Goal: Task Accomplishment & Management: Manage account settings

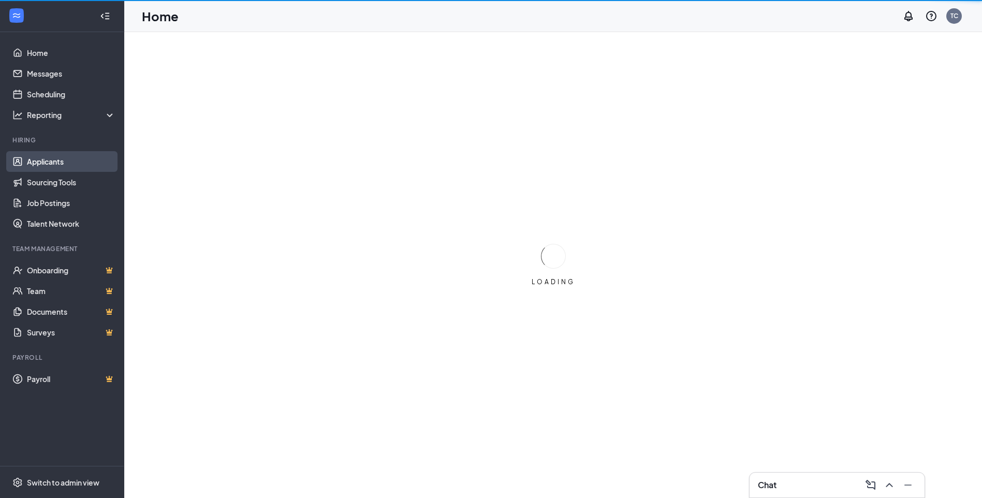
click at [84, 167] on link "Applicants" at bounding box center [71, 161] width 88 height 21
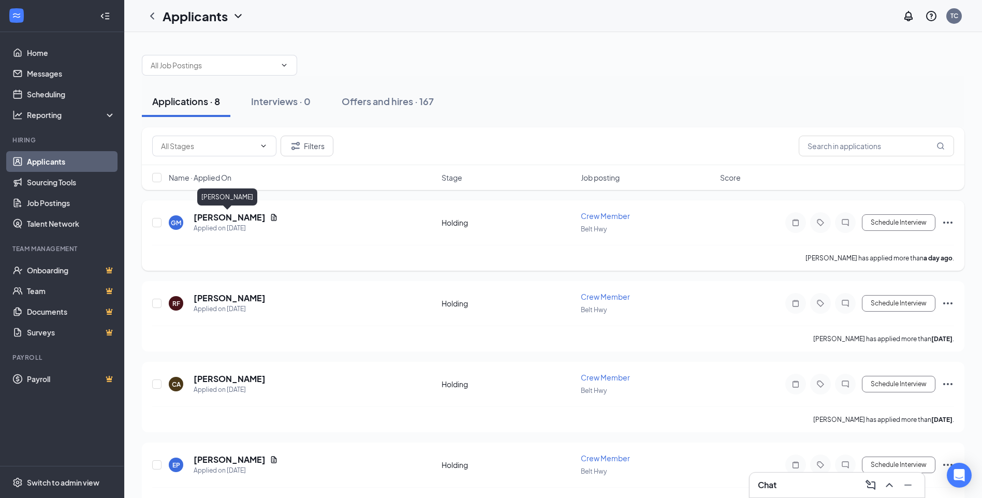
click at [231, 213] on h5 "[PERSON_NAME]" at bounding box center [230, 217] width 72 height 11
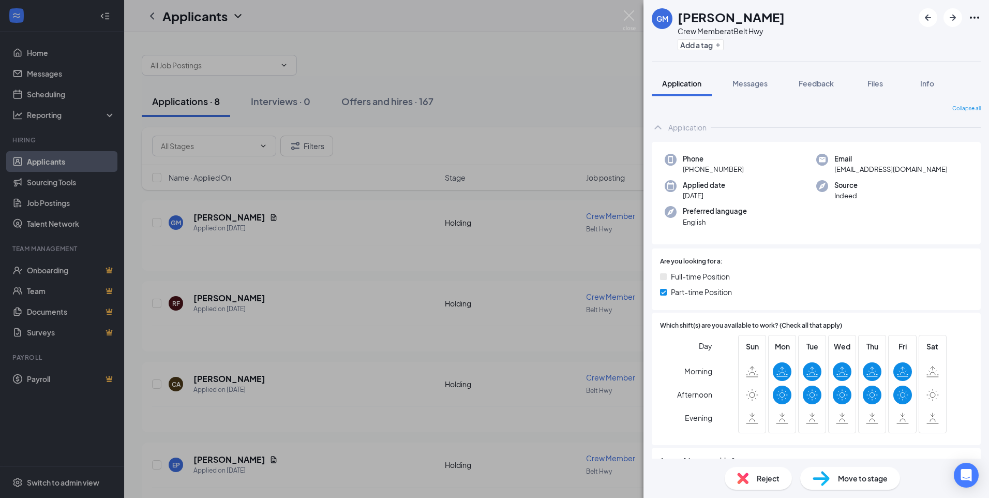
click at [764, 473] on span "Reject" at bounding box center [768, 477] width 23 height 11
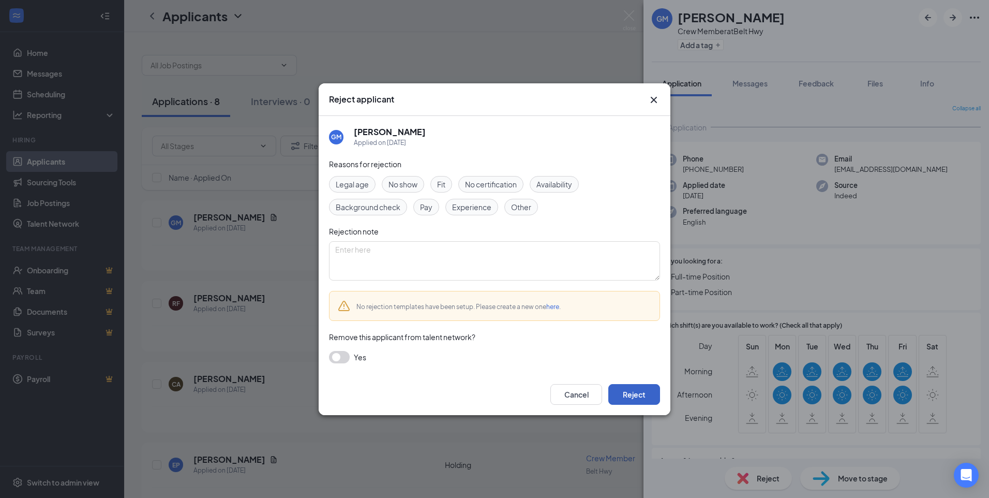
click at [640, 398] on button "Reject" at bounding box center [634, 394] width 52 height 21
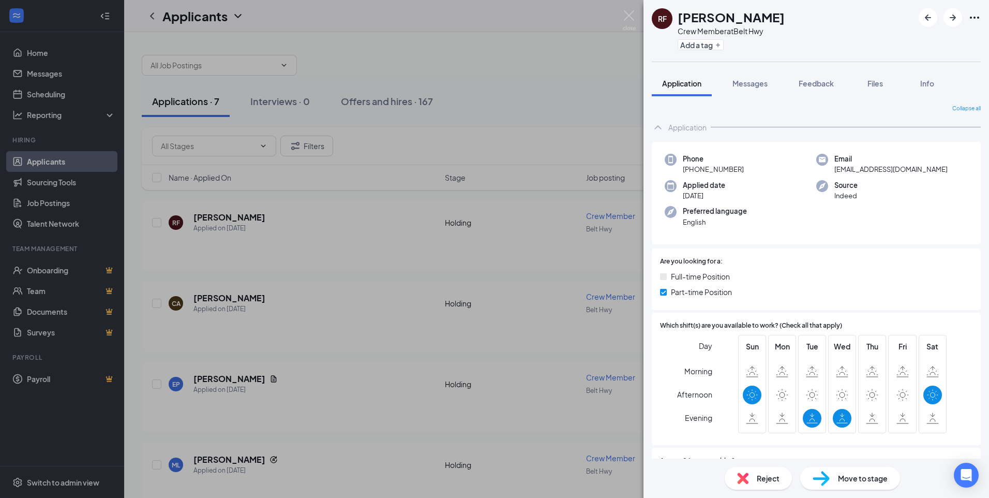
click at [769, 477] on span "Reject" at bounding box center [768, 477] width 23 height 11
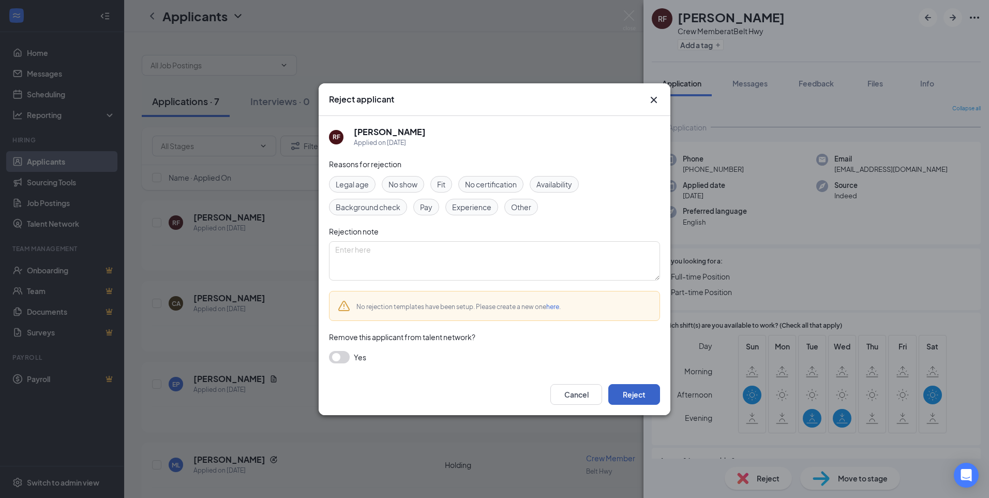
click at [637, 403] on button "Reject" at bounding box center [634, 394] width 52 height 21
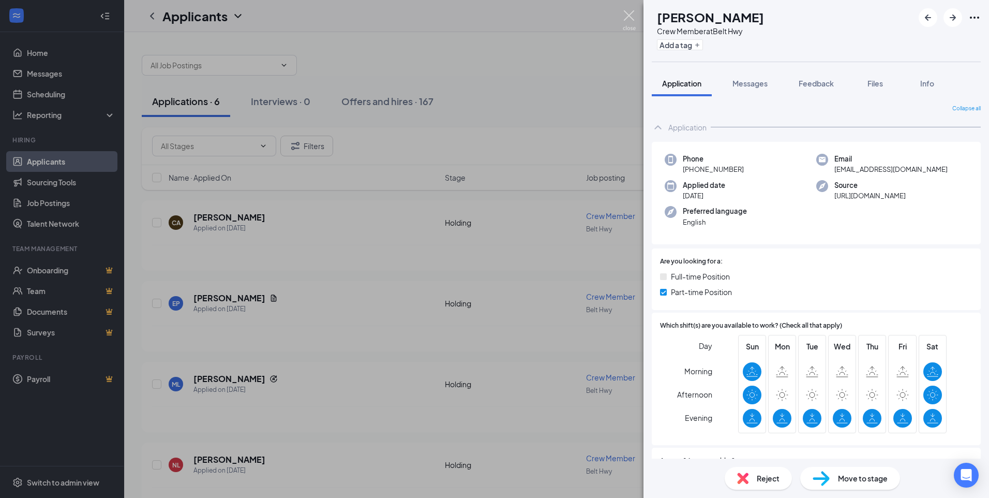
click at [633, 16] on img at bounding box center [629, 20] width 13 height 20
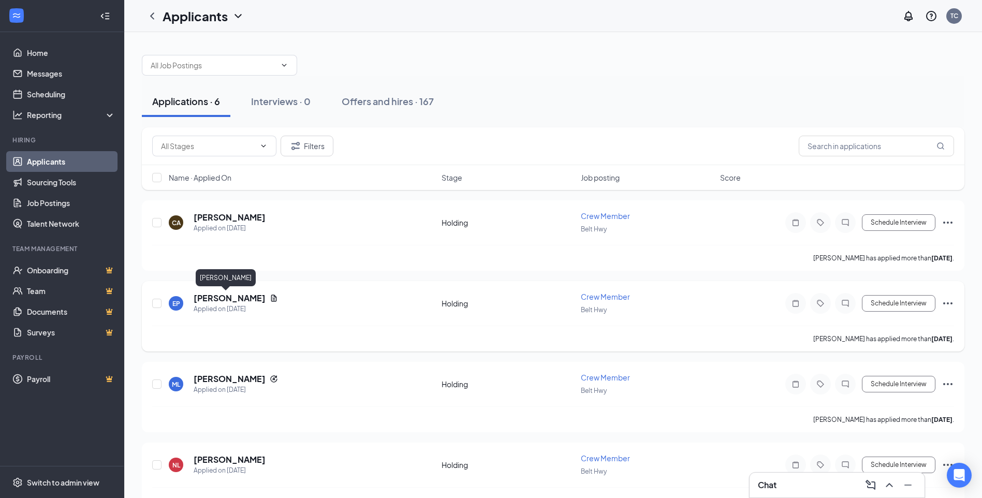
click at [225, 302] on h5 "[PERSON_NAME]" at bounding box center [230, 297] width 72 height 11
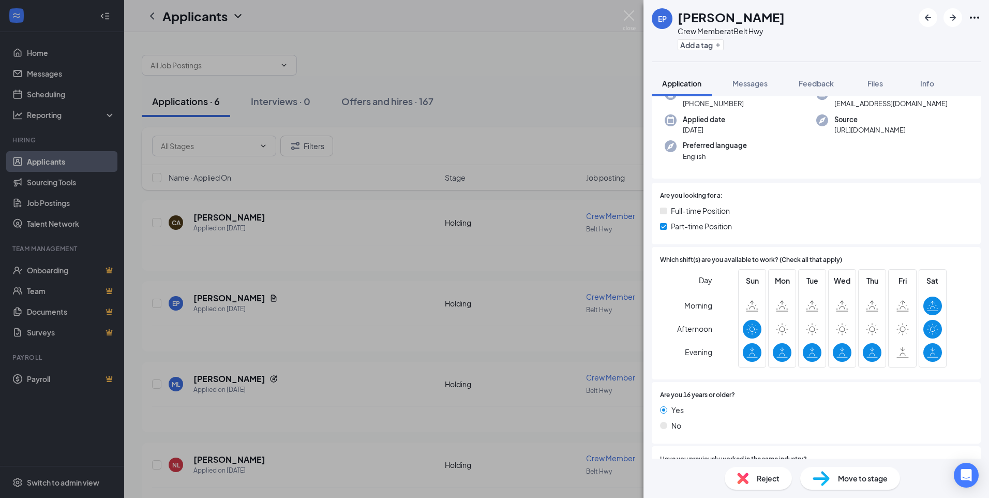
scroll to position [103, 0]
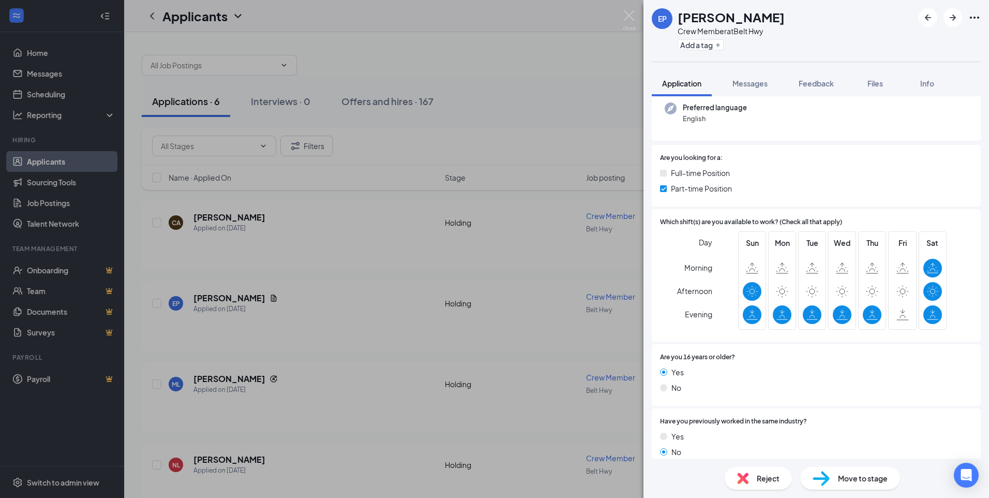
click at [762, 479] on span "Reject" at bounding box center [768, 477] width 23 height 11
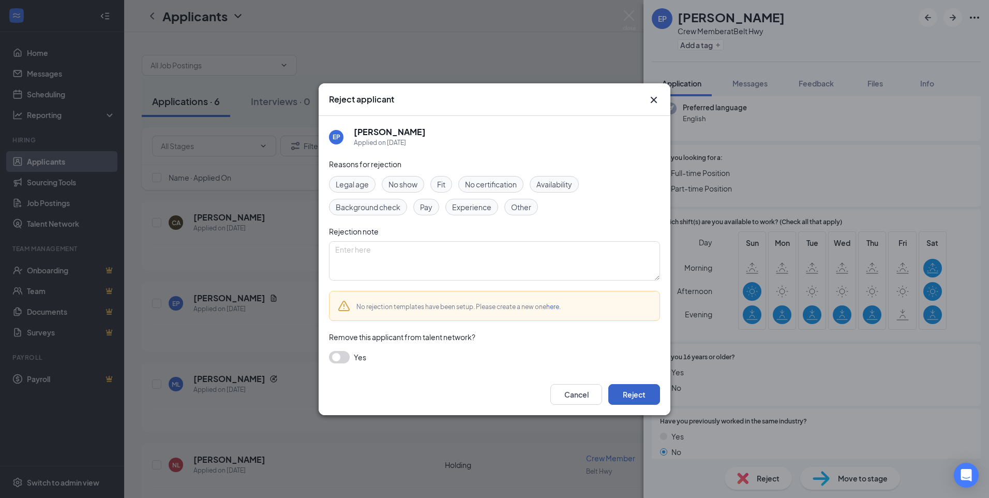
click at [635, 390] on button "Reject" at bounding box center [634, 394] width 52 height 21
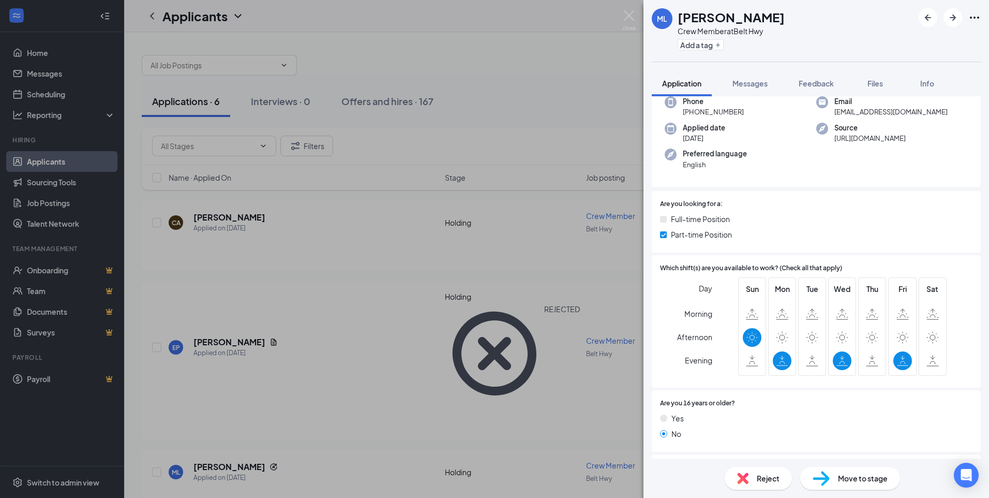
scroll to position [103, 0]
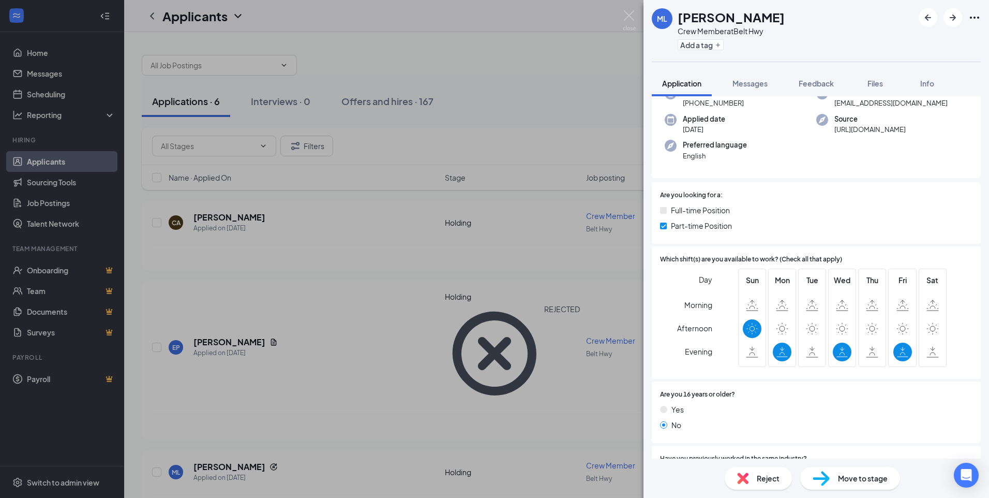
click at [757, 479] on span "Reject" at bounding box center [768, 477] width 23 height 11
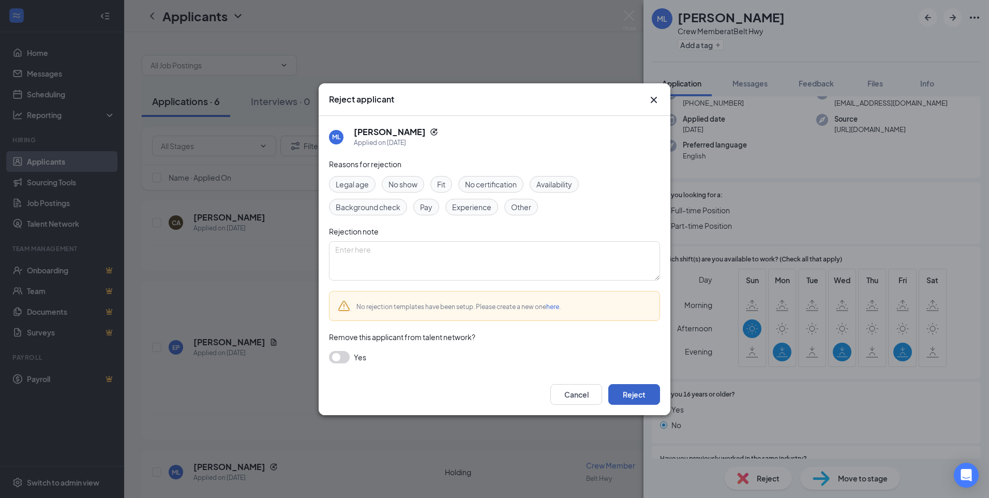
click at [657, 397] on button "Reject" at bounding box center [634, 394] width 52 height 21
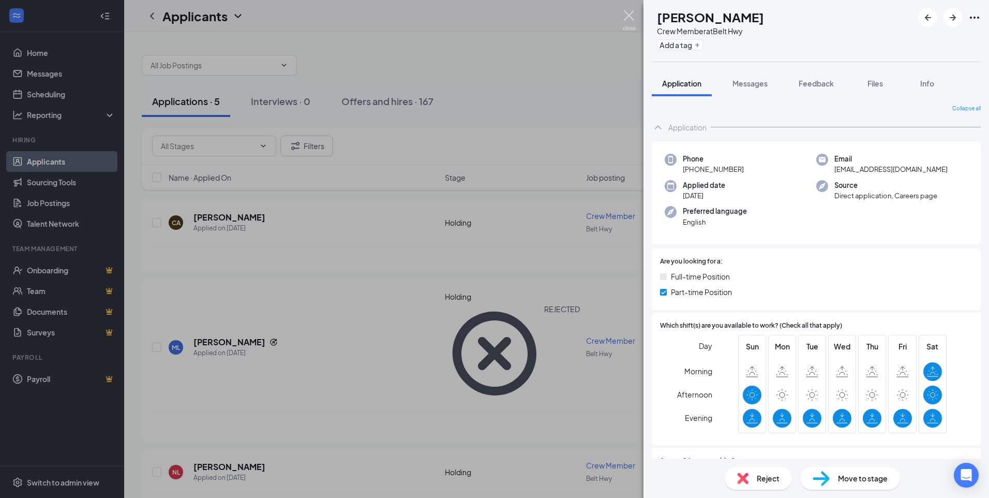
click at [633, 17] on img at bounding box center [629, 20] width 13 height 20
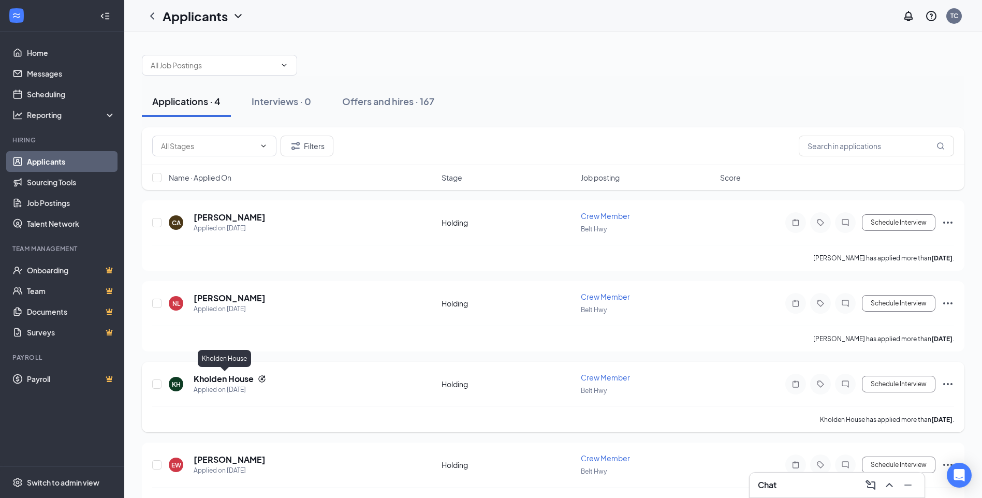
click at [249, 379] on h5 "Kholden House" at bounding box center [224, 378] width 60 height 11
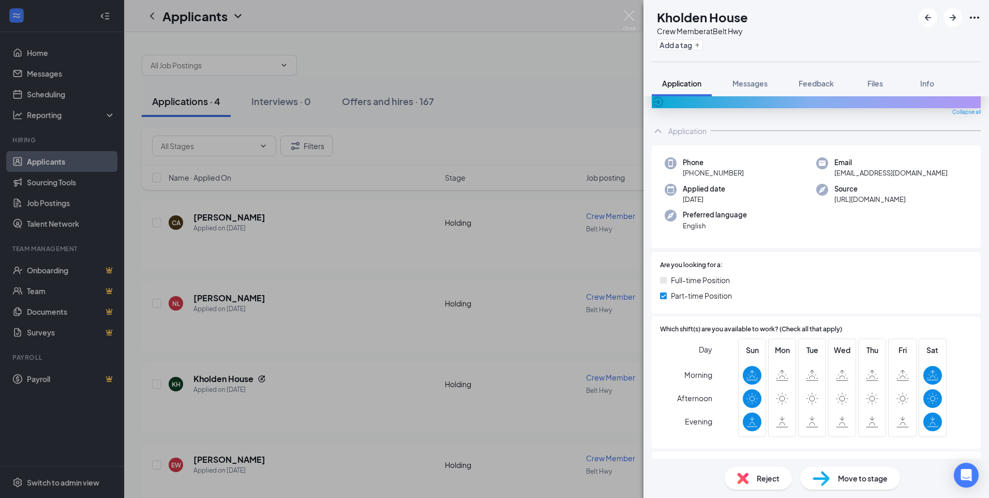
scroll to position [52, 0]
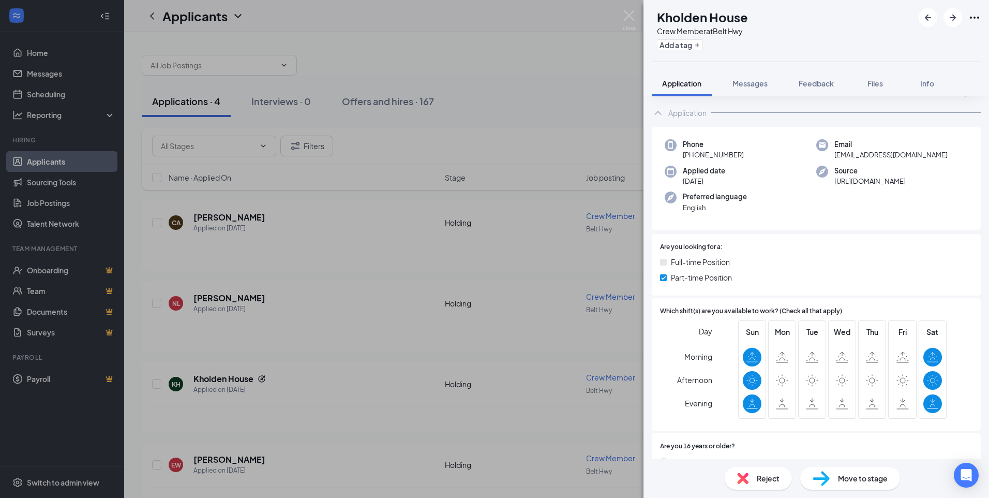
click at [757, 482] on span "Reject" at bounding box center [768, 477] width 23 height 11
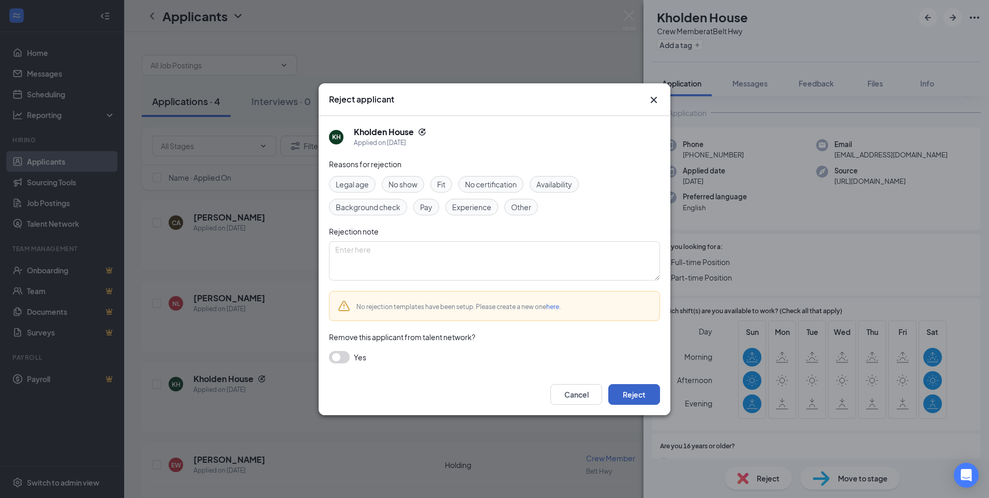
click at [647, 402] on button "Reject" at bounding box center [634, 394] width 52 height 21
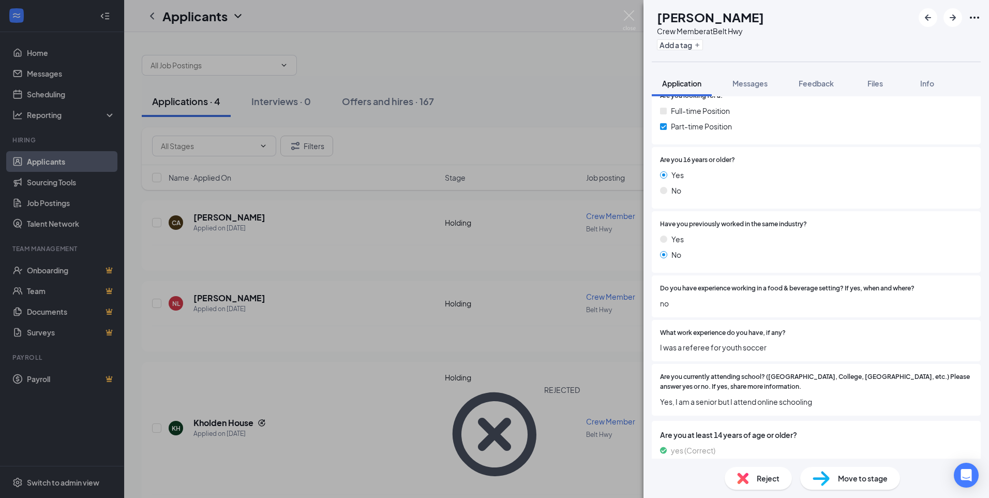
scroll to position [71, 0]
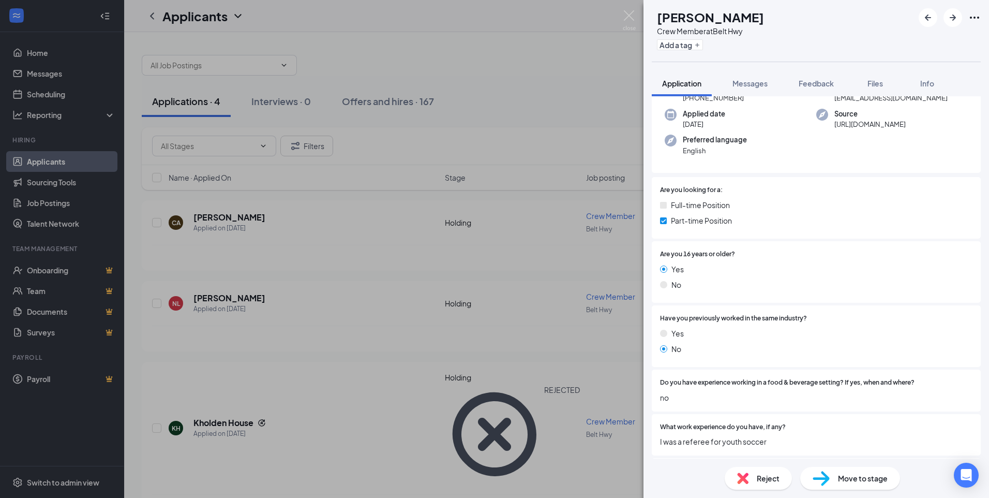
click at [770, 488] on div "Reject" at bounding box center [758, 478] width 67 height 23
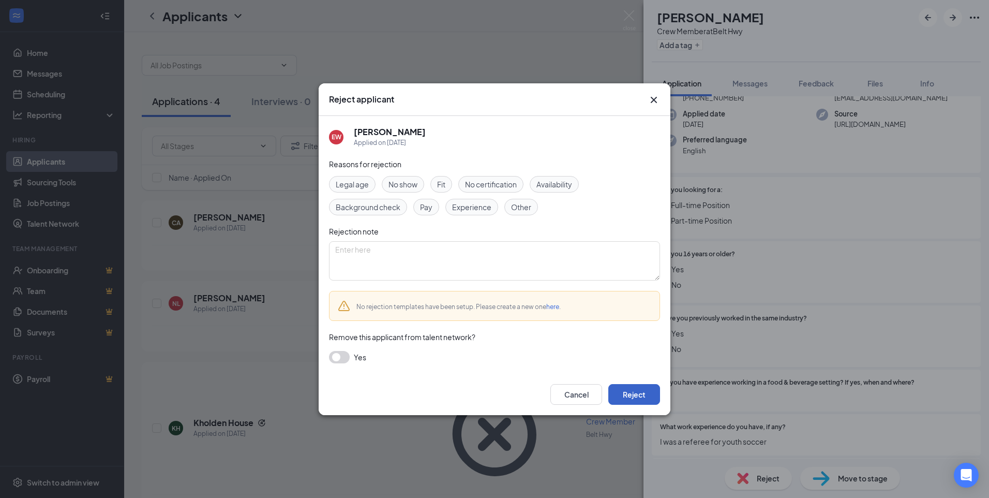
click at [637, 393] on button "Reject" at bounding box center [634, 394] width 52 height 21
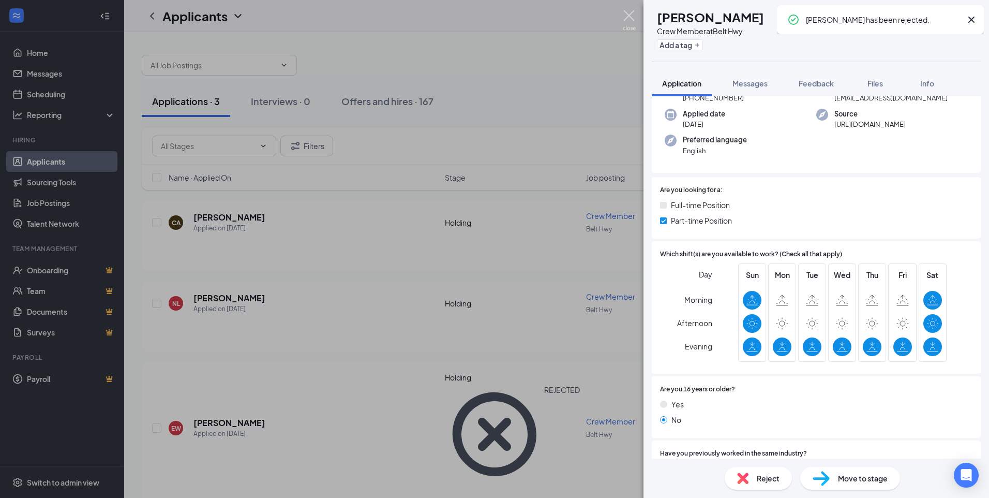
click at [624, 16] on img at bounding box center [629, 20] width 13 height 20
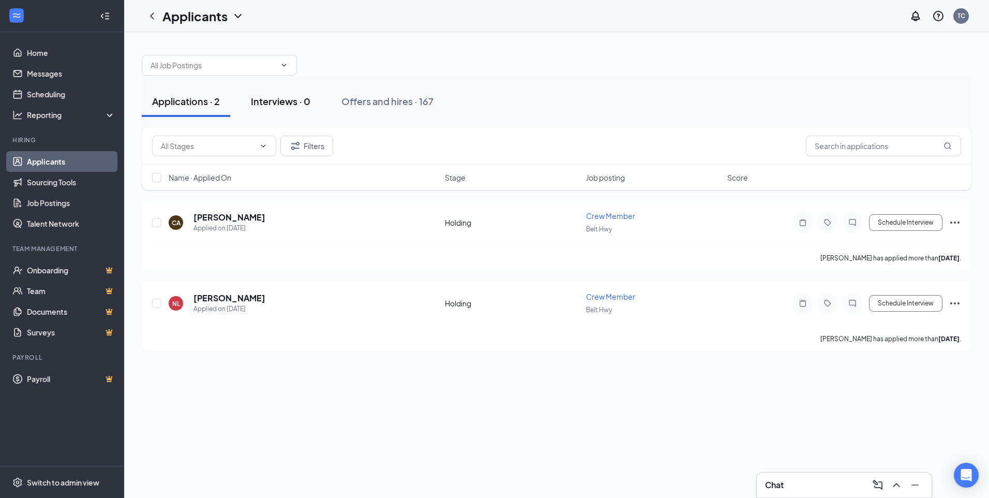
click at [299, 112] on button "Interviews · 0" at bounding box center [281, 101] width 80 height 31
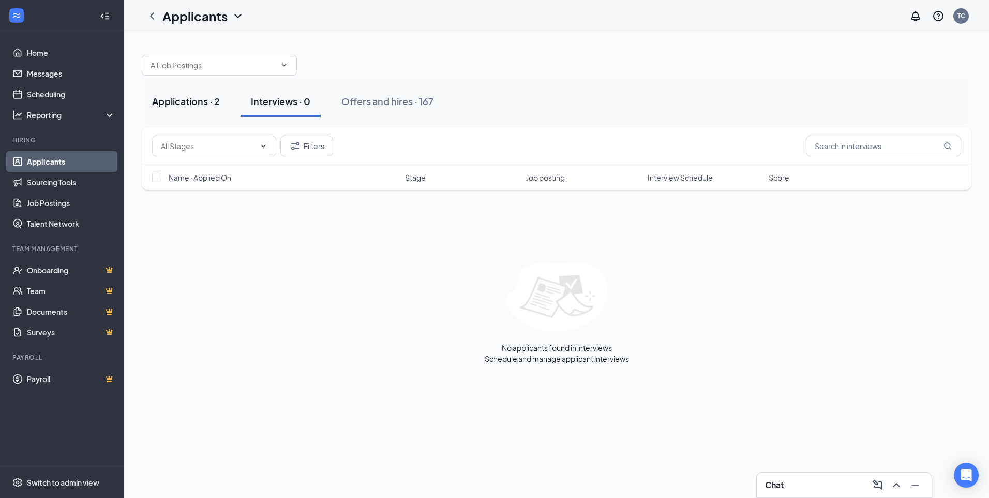
click at [188, 102] on div "Applications · 2" at bounding box center [186, 101] width 68 height 13
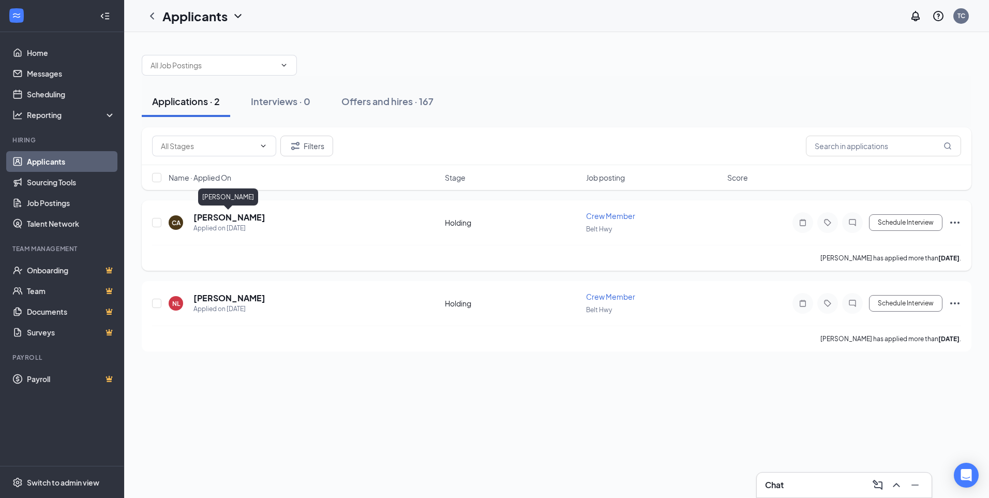
click at [244, 217] on h5 "[PERSON_NAME]" at bounding box center [230, 217] width 72 height 11
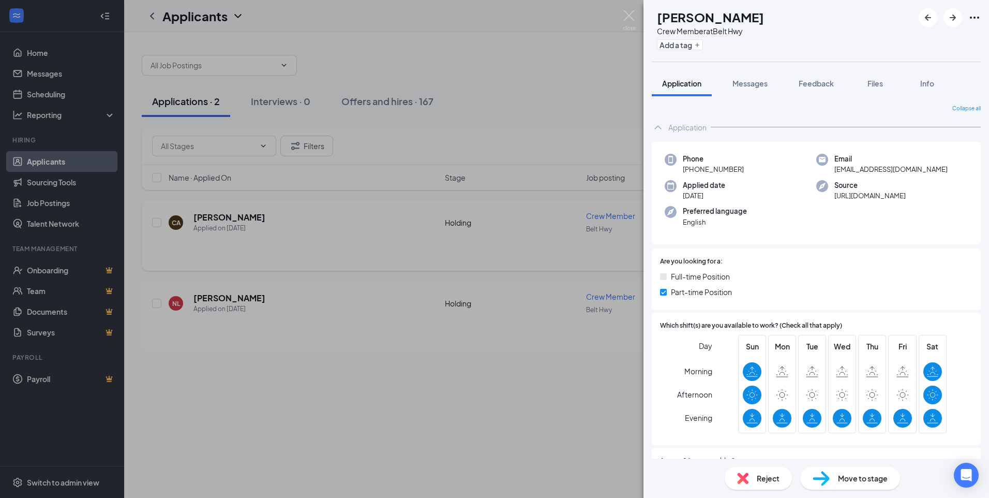
drag, startPoint x: 626, startPoint y: 8, endPoint x: 344, endPoint y: 231, distance: 359.9
click at [626, 9] on div "CA [PERSON_NAME] Crew Member at Belt Hwy Add a tag Application Messages Feedbac…" at bounding box center [494, 249] width 989 height 498
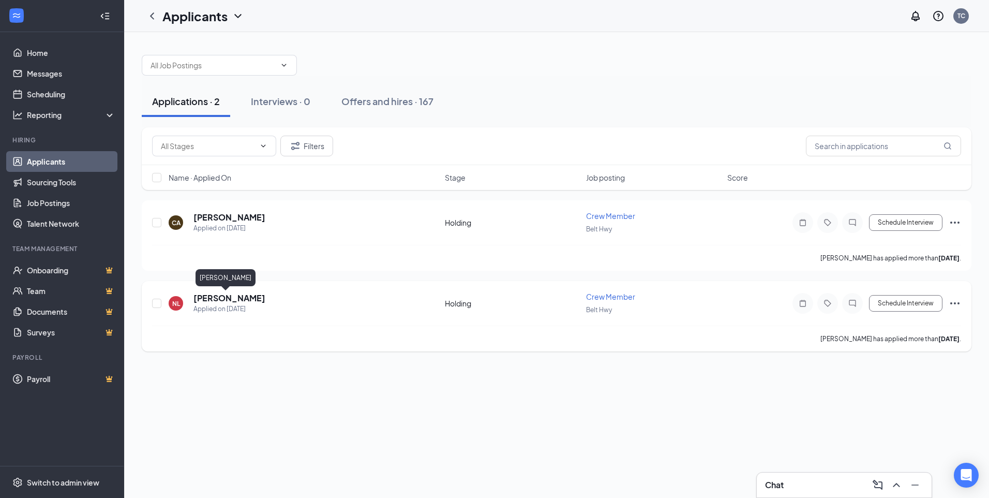
click at [224, 299] on h5 "[PERSON_NAME]" at bounding box center [230, 297] width 72 height 11
